Goal: Information Seeking & Learning: Learn about a topic

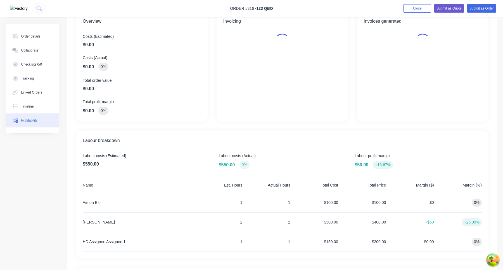
scroll to position [162, 0]
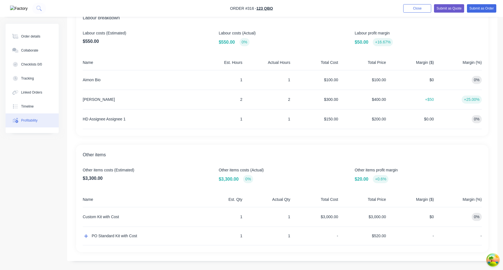
click at [467, 35] on span "Labour profit margin" at bounding box center [418, 33] width 127 height 6
click at [330, 215] on div "$3,000.00" at bounding box center [316, 216] width 46 height 19
click at [335, 216] on div "$3,000.00" at bounding box center [316, 216] width 46 height 19
click at [329, 216] on div "$3,000.00" at bounding box center [316, 216] width 46 height 19
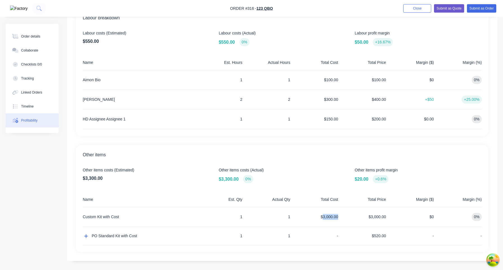
click at [329, 216] on div "$3,000.00" at bounding box center [316, 216] width 46 height 19
click at [336, 217] on div "$3,000.00" at bounding box center [316, 216] width 46 height 19
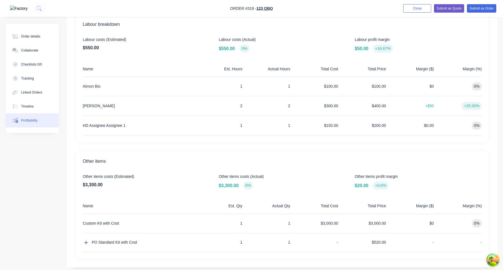
scroll to position [153, 0]
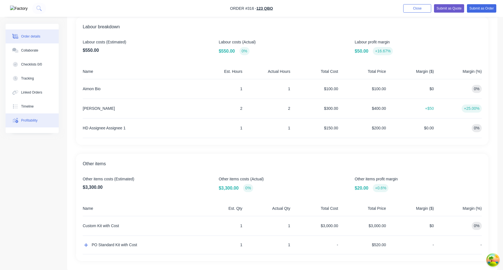
click at [39, 38] on div "Order details" at bounding box center [30, 36] width 19 height 5
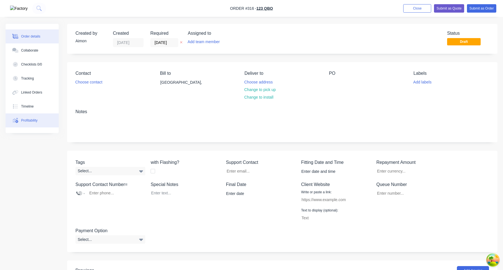
click at [37, 125] on button "Profitability" at bounding box center [32, 120] width 53 height 14
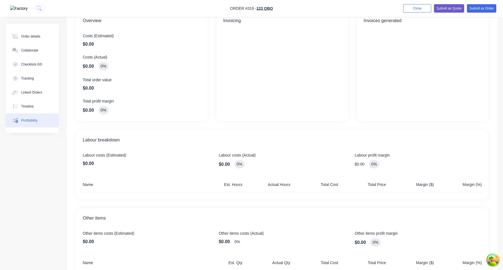
scroll to position [65, 0]
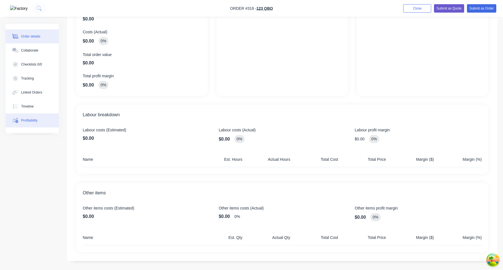
click at [35, 34] on div "Order details" at bounding box center [30, 36] width 19 height 5
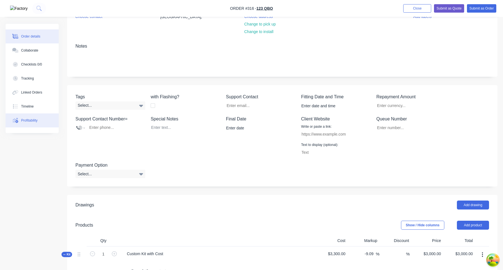
click at [40, 123] on button "Profitability" at bounding box center [32, 120] width 53 height 14
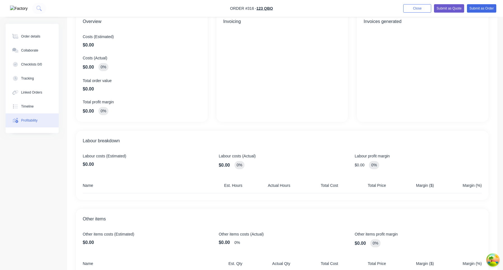
scroll to position [65, 0]
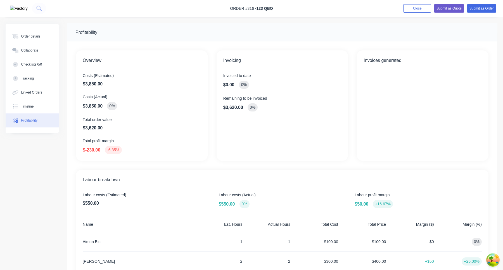
scroll to position [1, 0]
click at [32, 31] on button "Order details" at bounding box center [32, 36] width 53 height 14
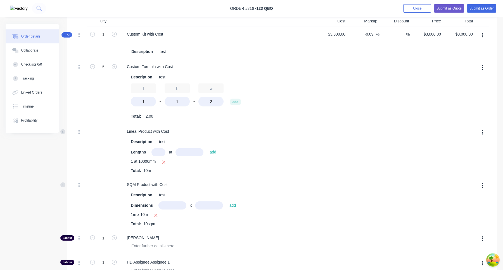
scroll to position [271, 0]
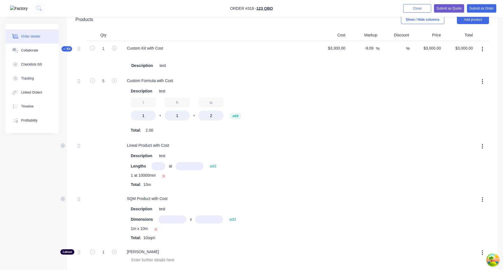
click at [68, 49] on span "Kit" at bounding box center [66, 49] width 7 height 4
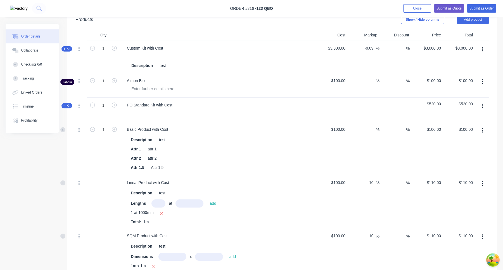
click at [67, 49] on span "Kit" at bounding box center [66, 49] width 7 height 4
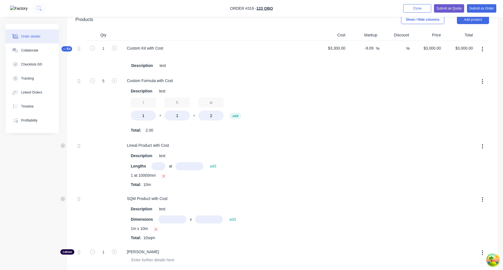
click at [67, 49] on span "Kit" at bounding box center [66, 49] width 7 height 4
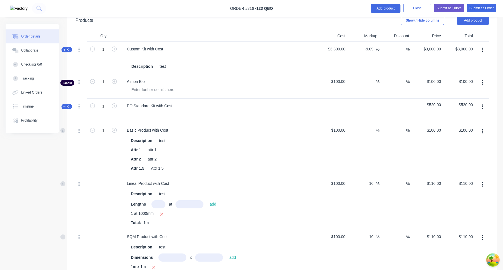
scroll to position [242, 0]
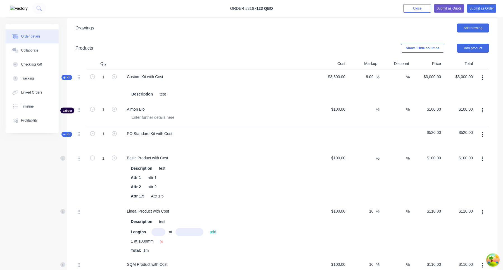
click at [65, 79] on span "Kit" at bounding box center [66, 77] width 7 height 4
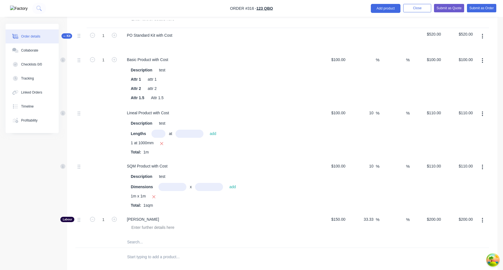
scroll to position [572, 0]
click at [32, 124] on button "Profitability" at bounding box center [32, 120] width 53 height 14
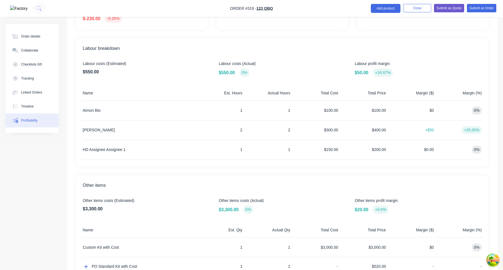
scroll to position [132, 0]
drag, startPoint x: 81, startPoint y: 109, endPoint x: 466, endPoint y: 109, distance: 384.3
click at [466, 109] on div "Labour breakdown Labour costs (Estimated) $550.00 Labour costs (Actual) $550.00…" at bounding box center [282, 102] width 413 height 128
click at [472, 112] on div "0%" at bounding box center [460, 109] width 46 height 19
drag, startPoint x: 82, startPoint y: 131, endPoint x: 465, endPoint y: 129, distance: 383.2
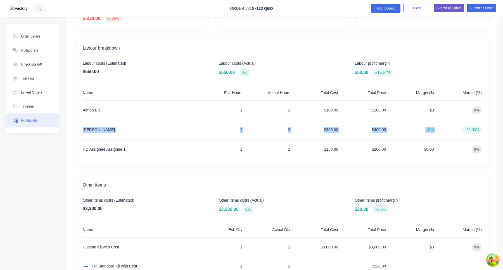
click at [465, 128] on div "Labour breakdown Labour costs (Estimated) $550.00 Labour costs (Actual) $550.00…" at bounding box center [282, 102] width 413 height 128
click at [451, 139] on div "+25.00%" at bounding box center [460, 129] width 46 height 19
click at [379, 130] on div "$400.00" at bounding box center [364, 129] width 46 height 19
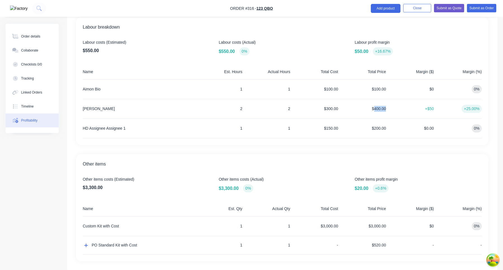
scroll to position [162, 0]
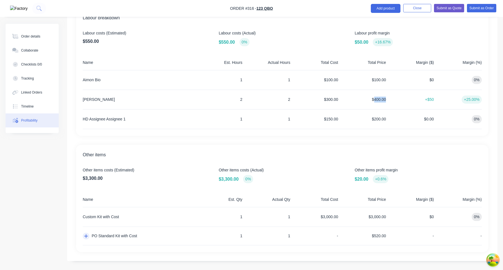
click at [85, 236] on icon "button" at bounding box center [86, 236] width 4 height 4
click at [413, 106] on div "+$50" at bounding box center [412, 99] width 46 height 19
click at [41, 38] on div "Order details" at bounding box center [30, 36] width 19 height 5
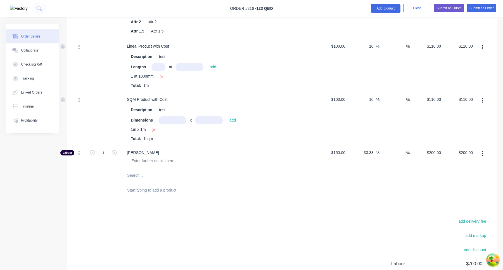
scroll to position [621, 0]
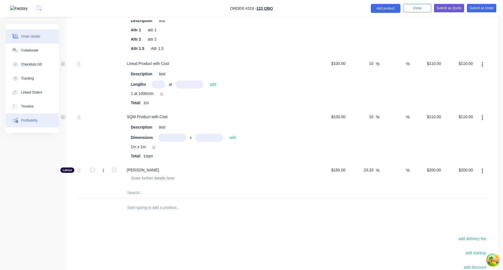
click at [35, 119] on div "Profitability" at bounding box center [29, 120] width 17 height 5
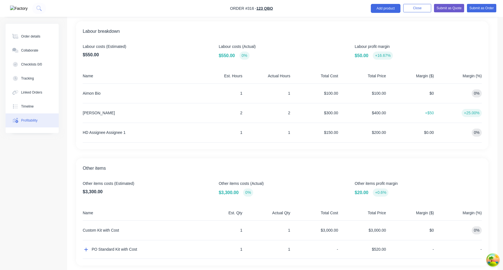
scroll to position [162, 0]
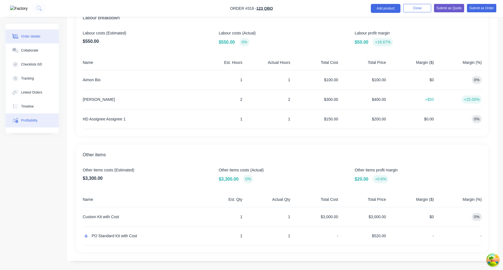
drag, startPoint x: 35, startPoint y: 34, endPoint x: 43, endPoint y: 35, distance: 8.2
click at [35, 34] on div "Order details" at bounding box center [30, 36] width 19 height 5
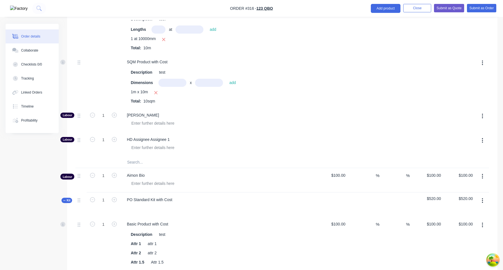
scroll to position [412, 0]
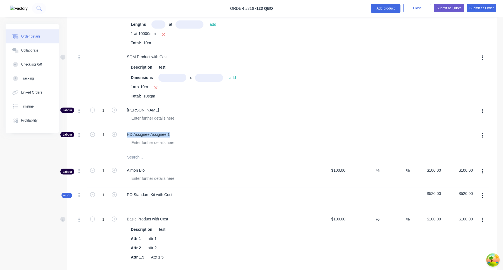
drag, startPoint x: 127, startPoint y: 135, endPoint x: 170, endPoint y: 133, distance: 42.8
click at [170, 133] on span "HD Assignee Assignee 1" at bounding box center [220, 134] width 187 height 6
click at [33, 118] on div "Profitability" at bounding box center [29, 120] width 17 height 5
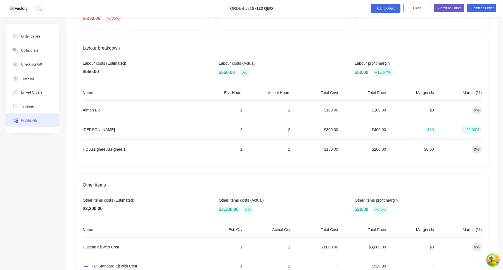
scroll to position [162, 0]
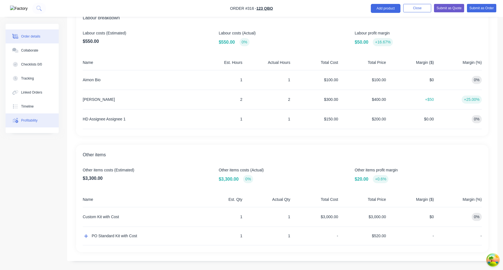
click at [32, 38] on div "Order details" at bounding box center [30, 36] width 19 height 5
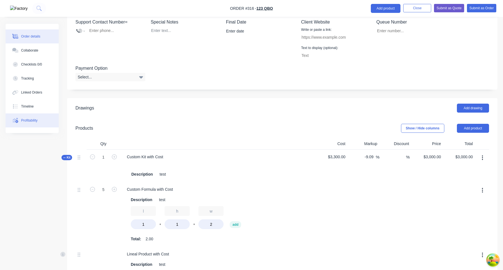
click at [38, 121] on div "Profitability" at bounding box center [29, 120] width 17 height 5
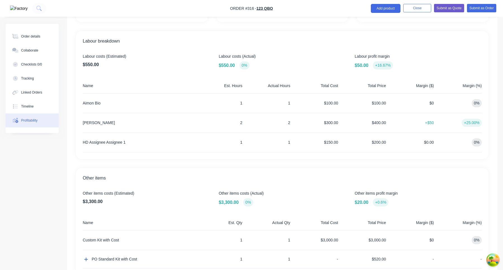
scroll to position [162, 0]
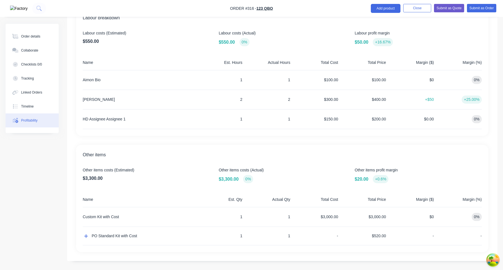
click at [89, 42] on span "$550.00" at bounding box center [146, 41] width 127 height 7
copy span "550.00"
click at [88, 236] on icon "button" at bounding box center [86, 236] width 4 height 4
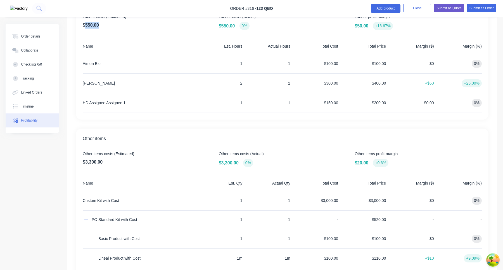
scroll to position [170, 0]
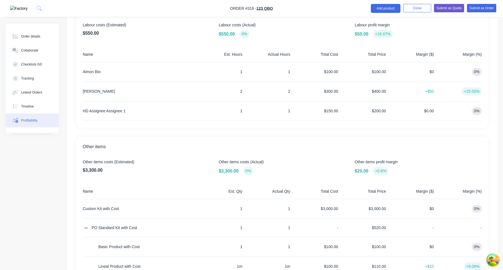
click at [381, 91] on div "$400.00" at bounding box center [364, 91] width 46 height 19
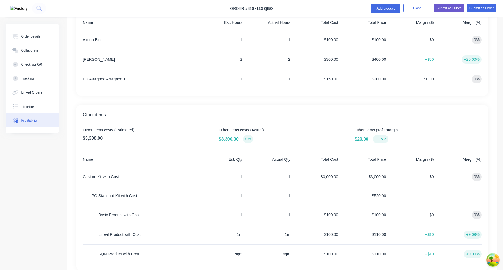
scroll to position [197, 0]
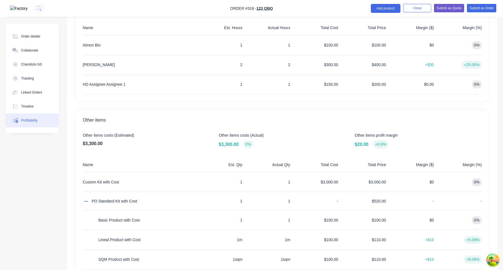
click at [378, 64] on div "$400.00" at bounding box center [364, 64] width 46 height 19
click at [44, 34] on button "Order details" at bounding box center [32, 36] width 53 height 14
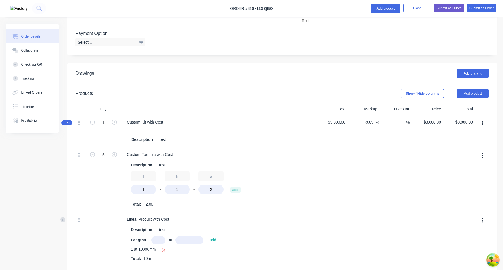
scroll to position [203, 0]
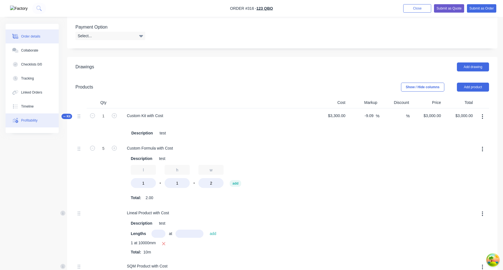
click at [33, 120] on div "Profitability" at bounding box center [29, 120] width 17 height 5
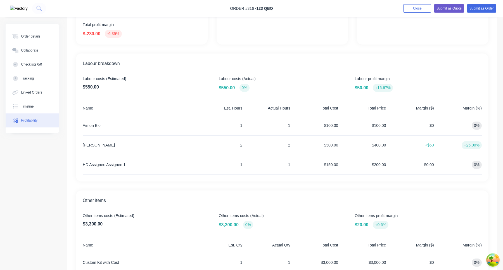
scroll to position [162, 0]
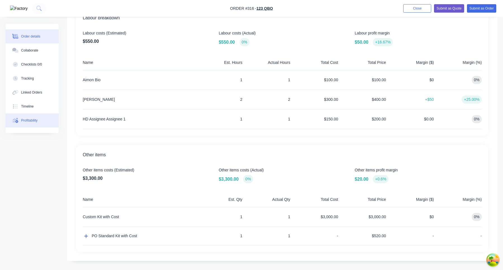
click at [37, 36] on div "Order details" at bounding box center [30, 36] width 19 height 5
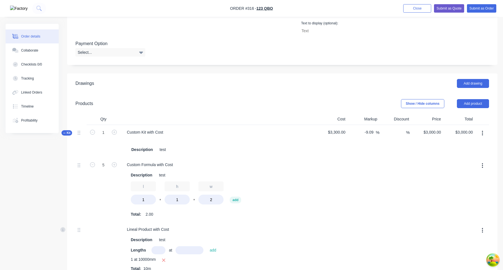
scroll to position [190, 0]
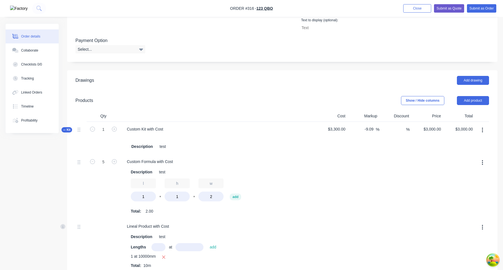
click at [336, 129] on span "$3,300.00" at bounding box center [331, 129] width 27 height 6
copy span "3,300.00"
click at [432, 128] on div "$3,000.00 $3,000.00" at bounding box center [433, 129] width 20 height 8
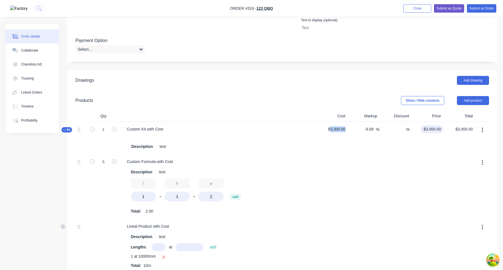
type input "3000"
click at [34, 123] on div "Profitability" at bounding box center [29, 120] width 17 height 5
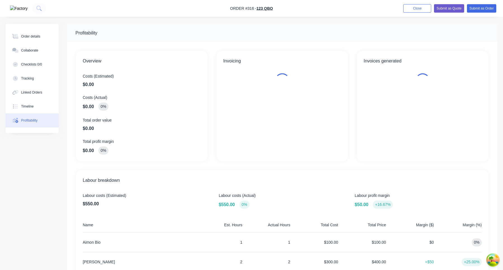
scroll to position [162, 0]
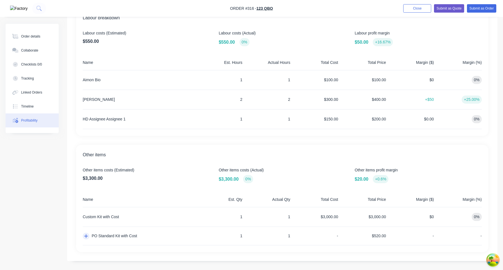
click at [83, 237] on button "button" at bounding box center [86, 235] width 7 height 7
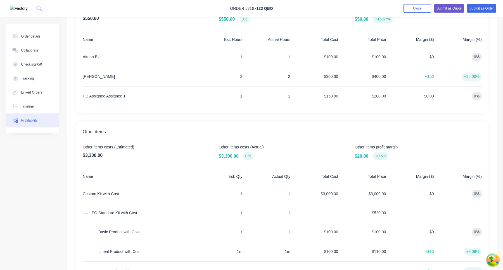
scroll to position [181, 0]
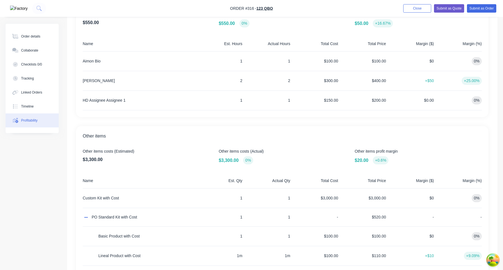
click at [331, 100] on div "$150.00" at bounding box center [316, 100] width 46 height 19
click at [375, 100] on div "$200.00" at bounding box center [364, 100] width 46 height 19
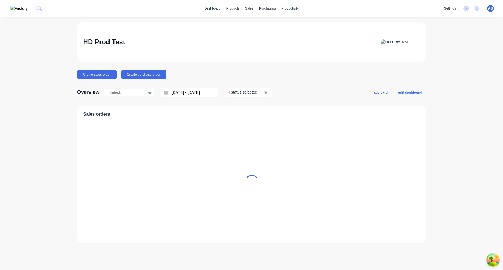
click at [253, 62] on div "HD Prod Test Create sales order Create purchase order Overview Select... [DATE]…" at bounding box center [251, 132] width 349 height 220
click at [262, 25] on div "Sales Orders" at bounding box center [269, 26] width 20 height 5
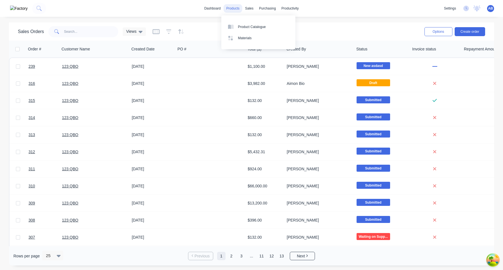
click at [244, 26] on div "Product Catalogue" at bounding box center [252, 26] width 28 height 5
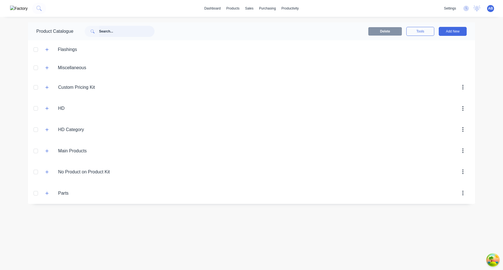
click at [134, 26] on input "text" at bounding box center [126, 31] width 55 height 11
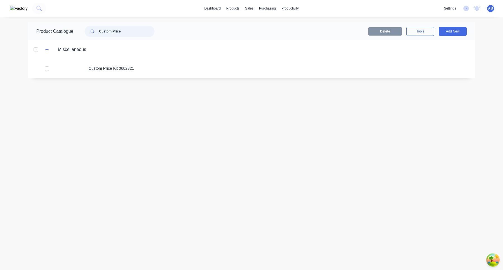
click at [121, 33] on input "Custom Price" at bounding box center [126, 31] width 55 height 11
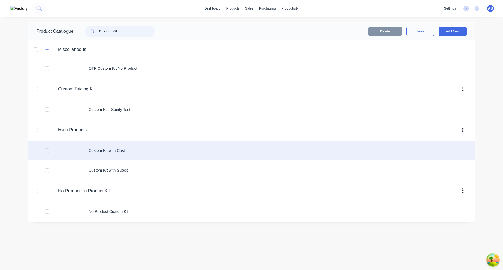
type input "Custom Kit"
click at [128, 149] on div "Custom Kit with Cost" at bounding box center [252, 150] width 448 height 20
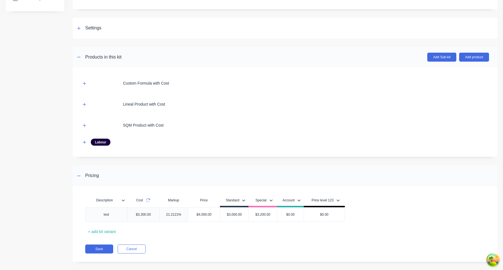
scroll to position [69, 0]
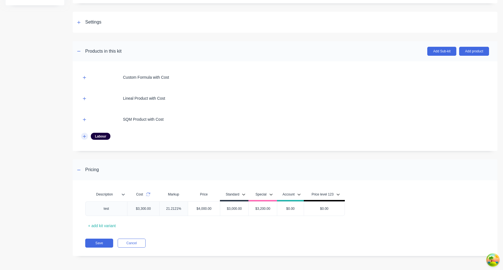
click at [86, 136] on icon "button" at bounding box center [84, 136] width 3 height 4
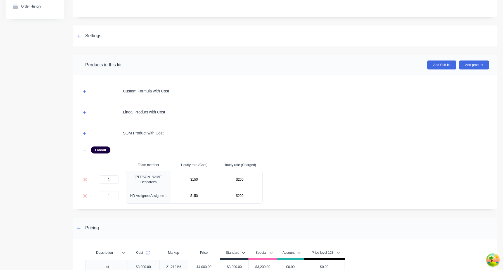
scroll to position [68, 0]
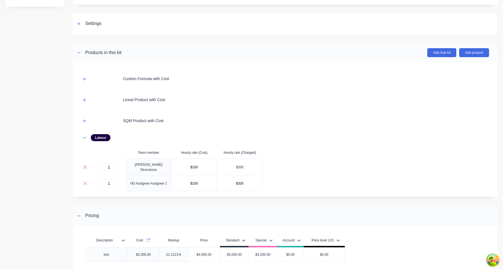
click at [240, 165] on input "$200" at bounding box center [239, 167] width 45 height 8
click at [240, 185] on input "$200" at bounding box center [239, 183] width 45 height 8
